Goal: Transaction & Acquisition: Purchase product/service

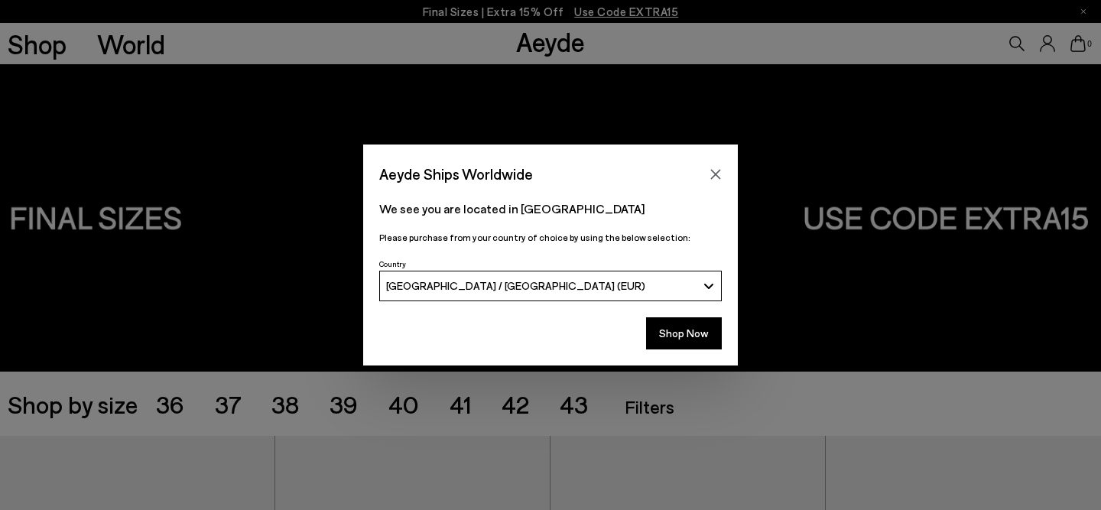
click at [717, 168] on icon "Close" at bounding box center [715, 174] width 12 height 12
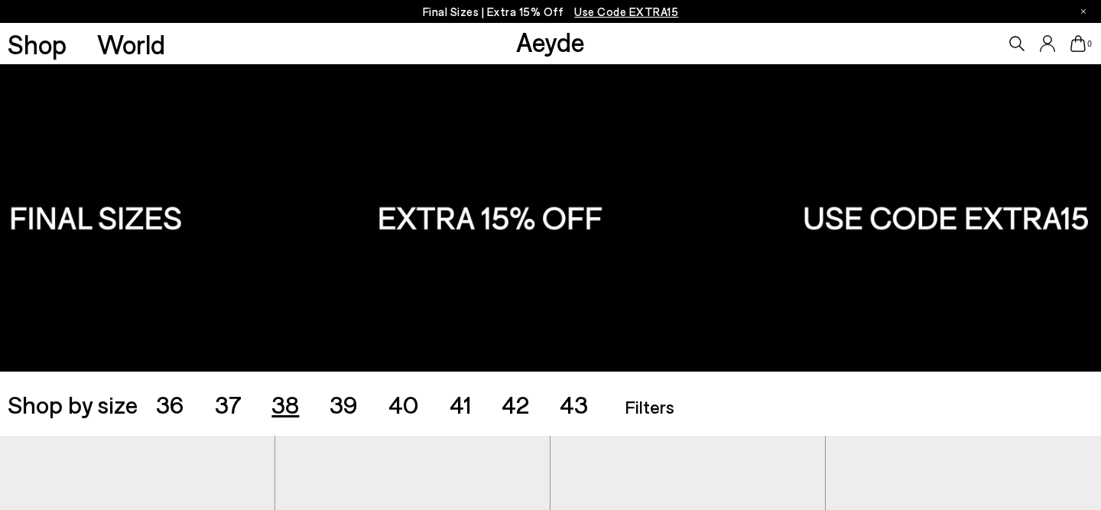
click at [283, 401] on span "38" at bounding box center [285, 403] width 28 height 29
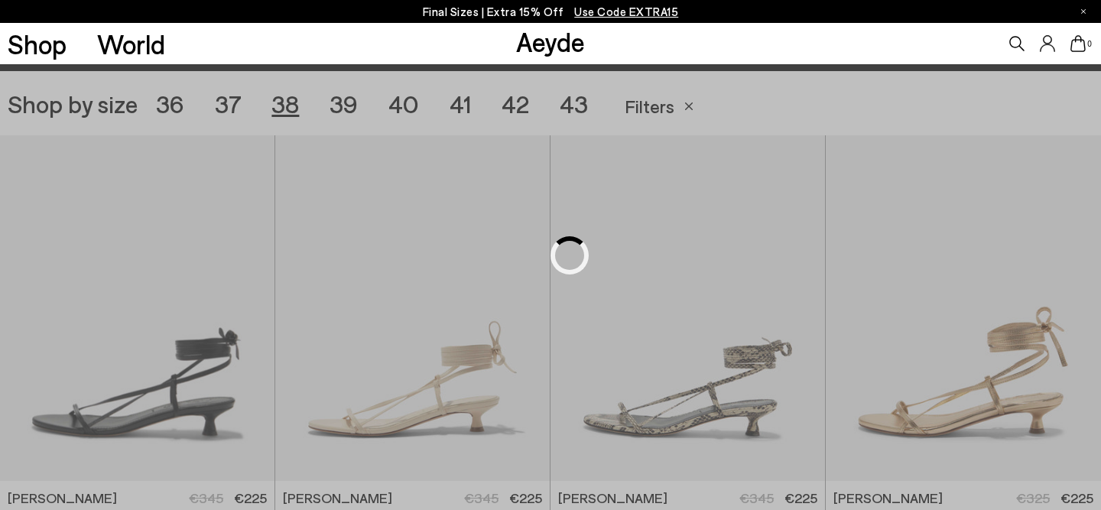
scroll to position [306, 0]
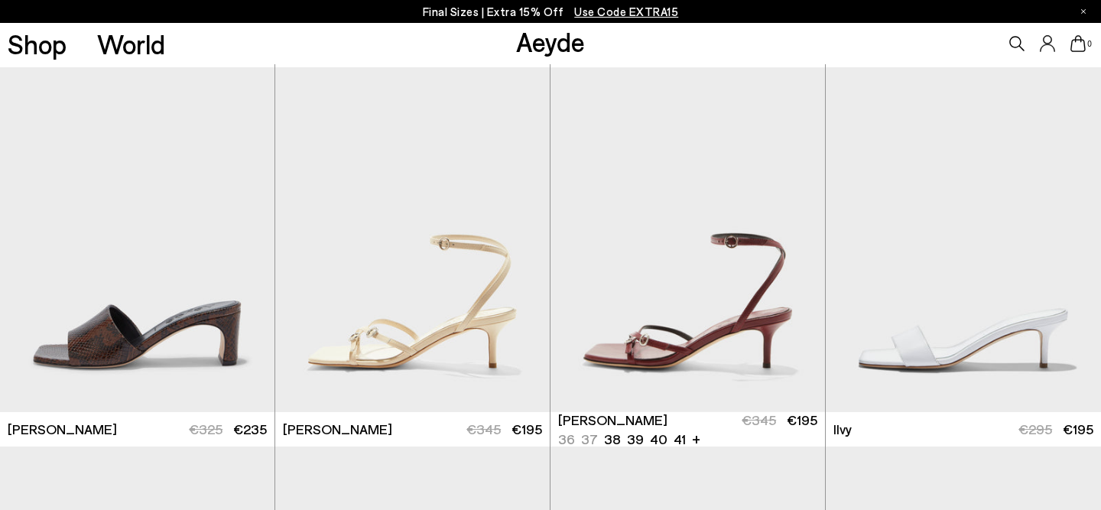
scroll to position [1199, 0]
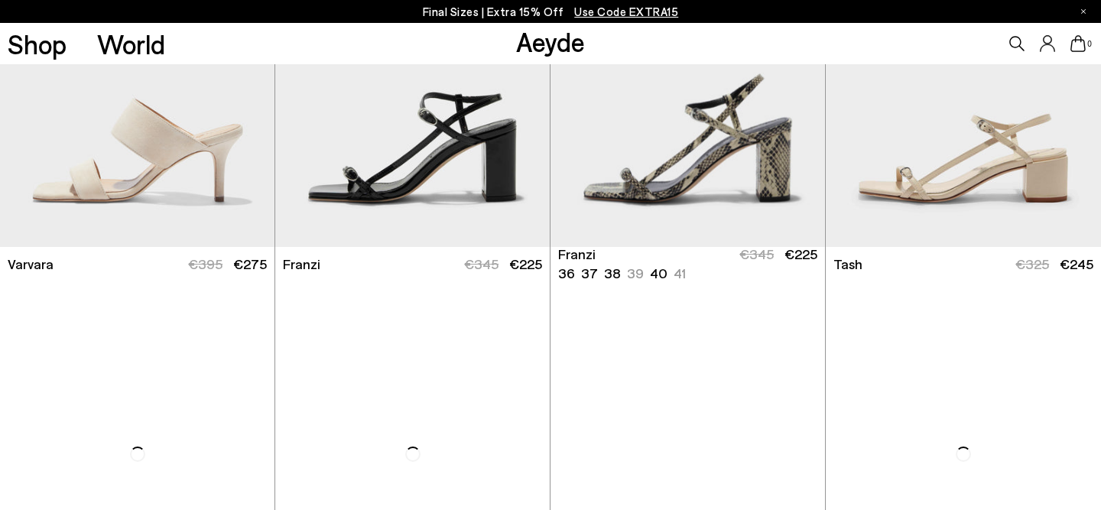
scroll to position [3126, 0]
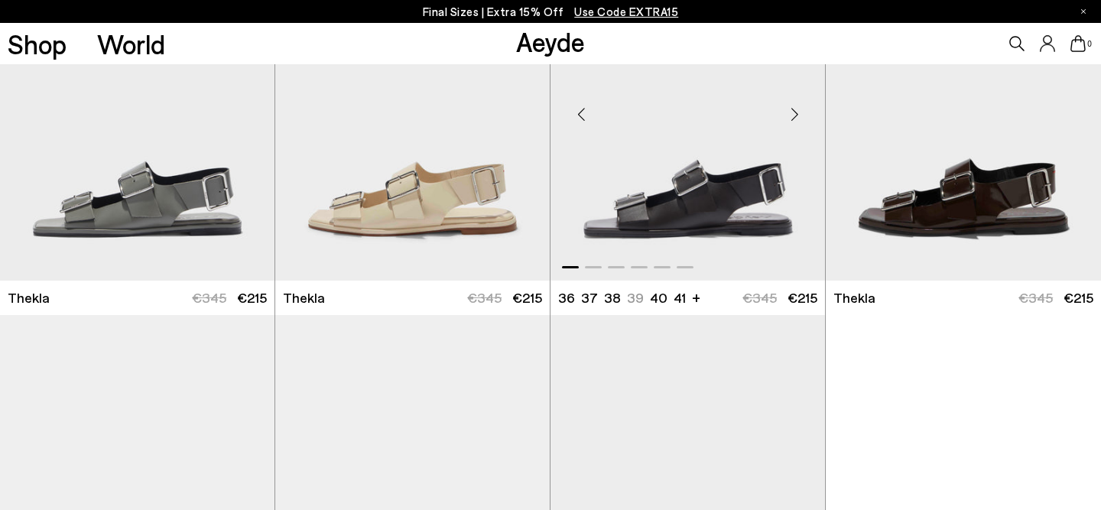
scroll to position [5052, 0]
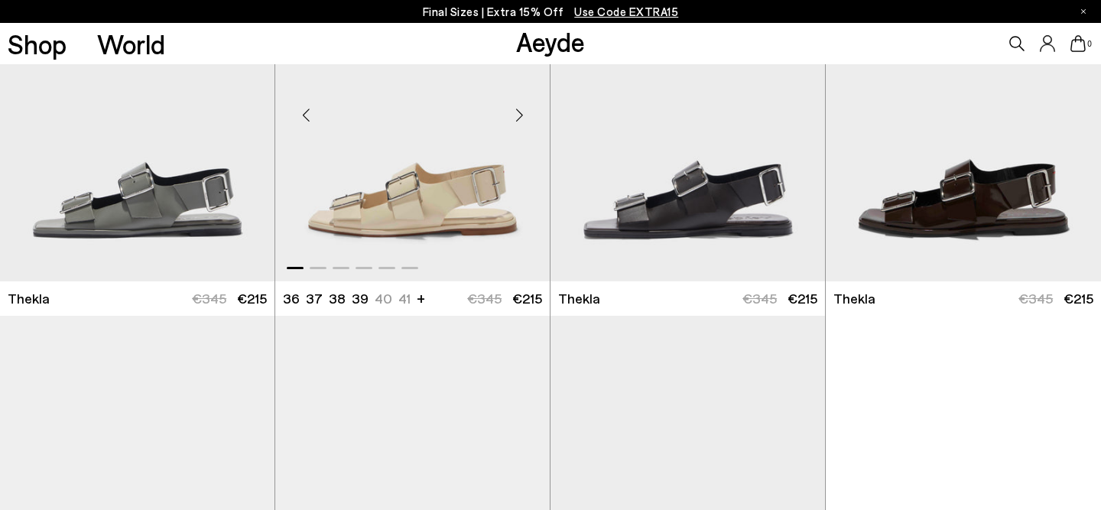
click at [519, 116] on div "Next slide" at bounding box center [519, 115] width 46 height 46
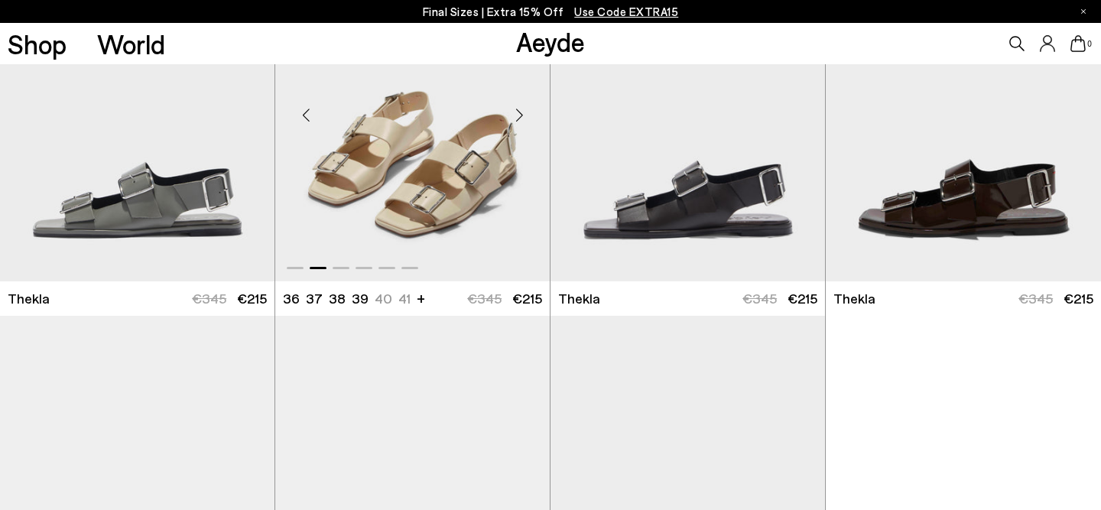
click at [519, 116] on div "Next slide" at bounding box center [519, 115] width 46 height 46
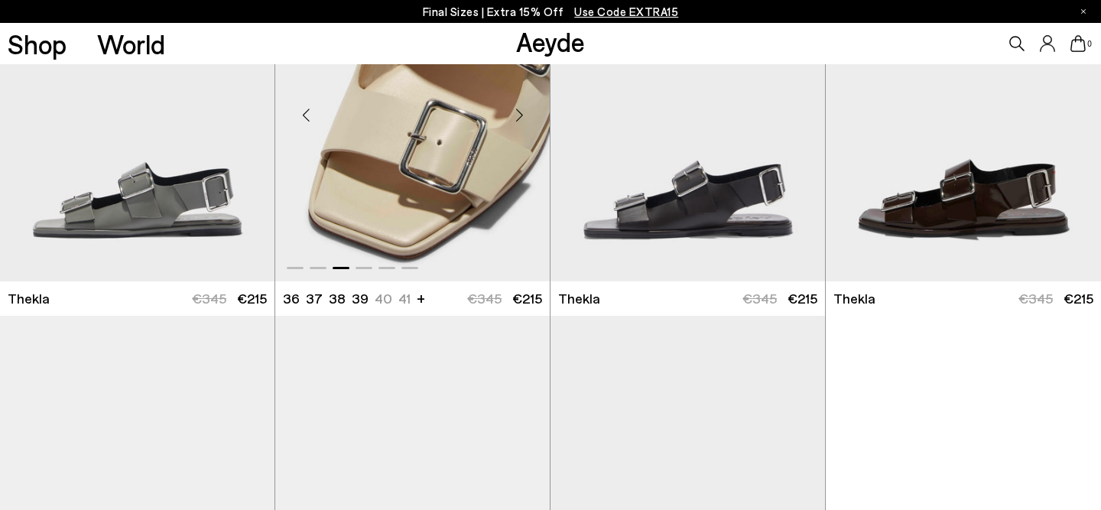
click at [519, 116] on div "Next slide" at bounding box center [519, 115] width 46 height 46
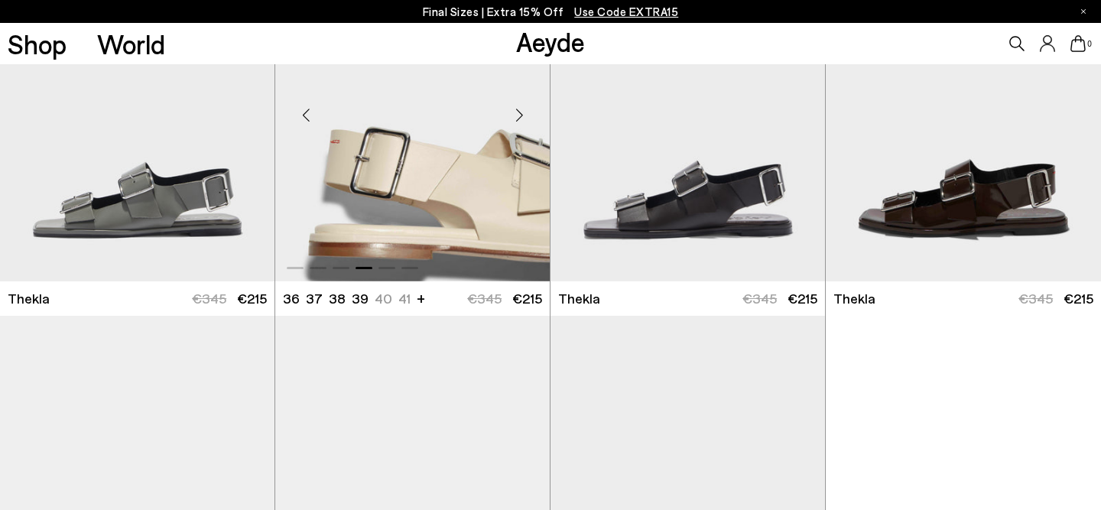
click at [519, 116] on div "Next slide" at bounding box center [519, 115] width 46 height 46
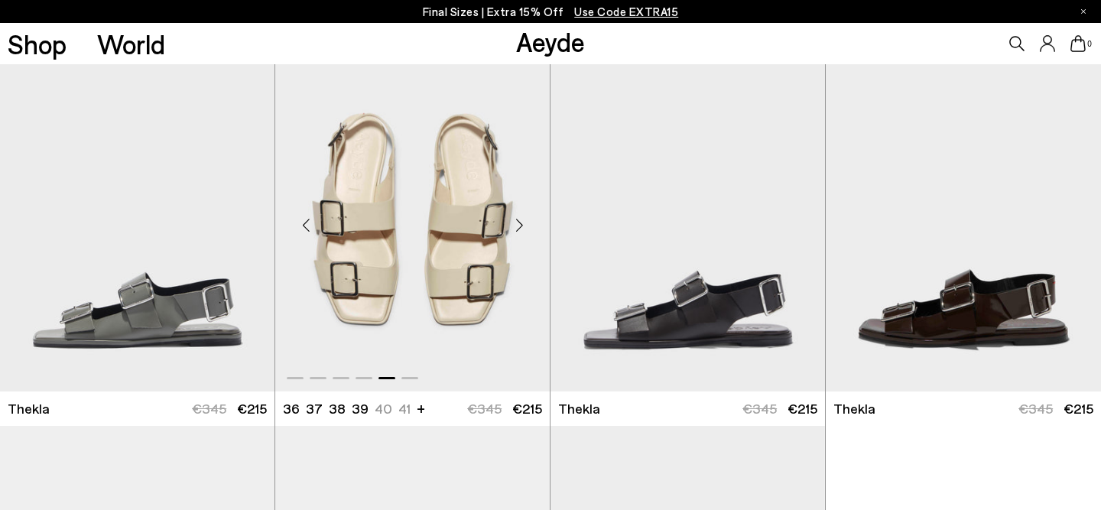
scroll to position [4934, 0]
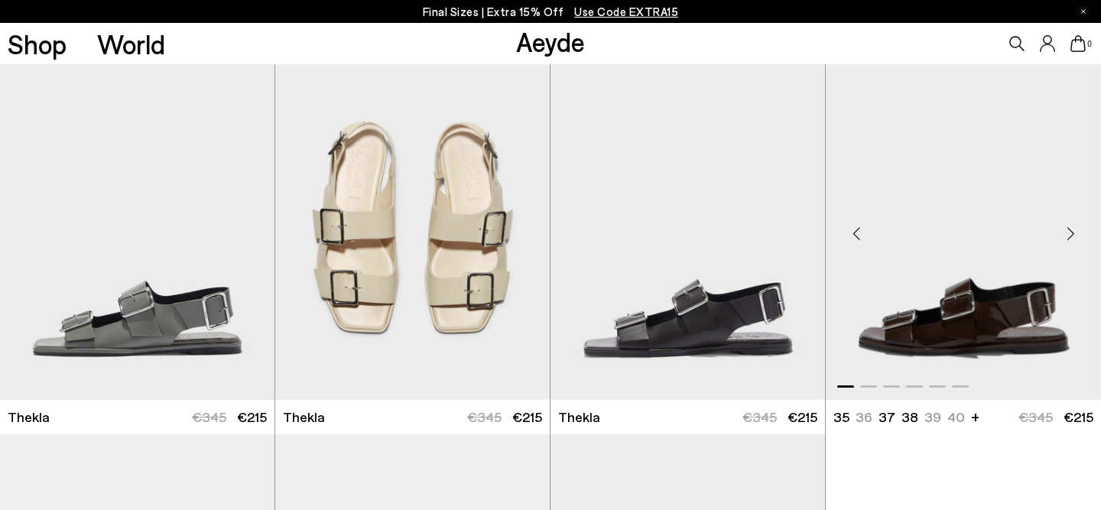
click at [1069, 232] on div "Next slide" at bounding box center [1070, 233] width 46 height 46
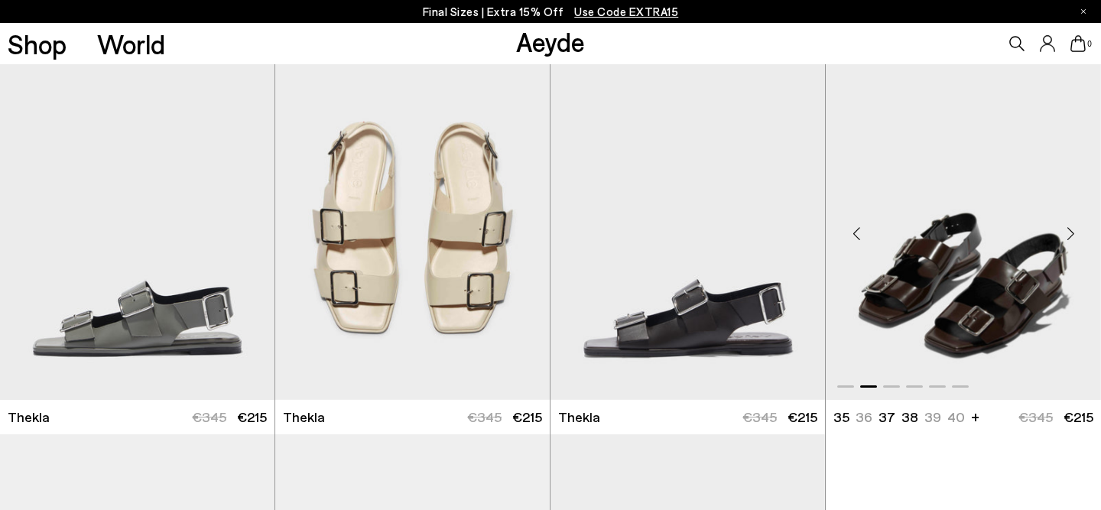
click at [1069, 232] on div "Next slide" at bounding box center [1070, 233] width 46 height 46
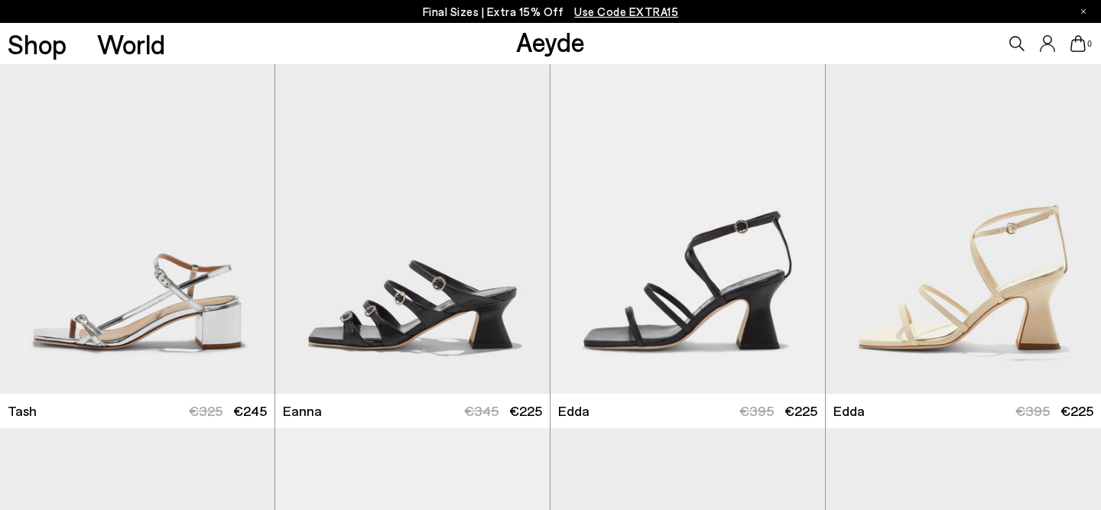
scroll to position [0, 0]
